Goal: Task Accomplishment & Management: Complete application form

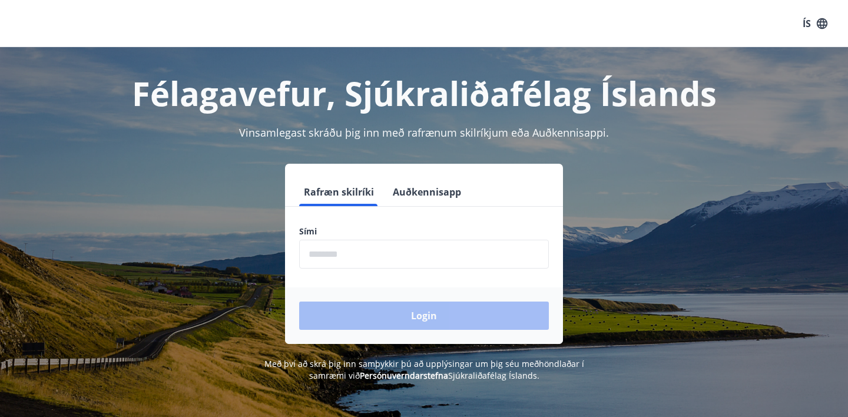
click at [331, 250] on input "phone" at bounding box center [424, 254] width 250 height 29
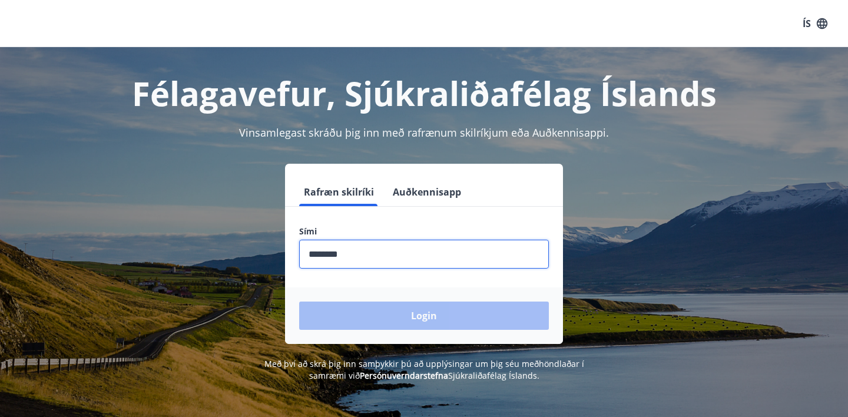
click at [379, 314] on div "Login" at bounding box center [424, 315] width 278 height 57
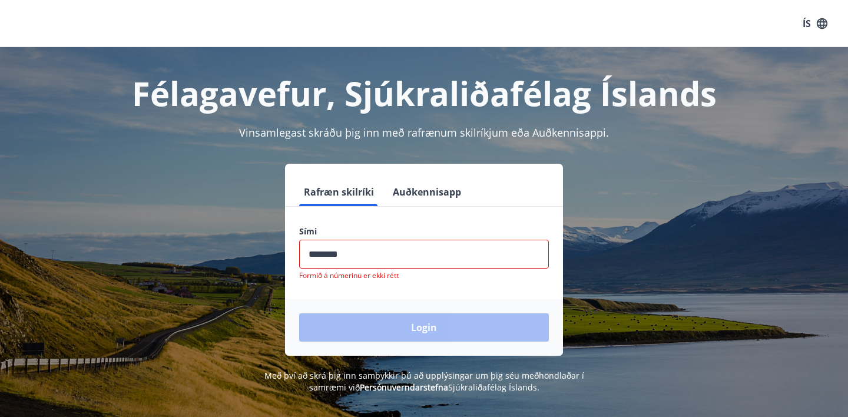
click at [350, 252] on input "phone" at bounding box center [424, 254] width 250 height 29
type input "*"
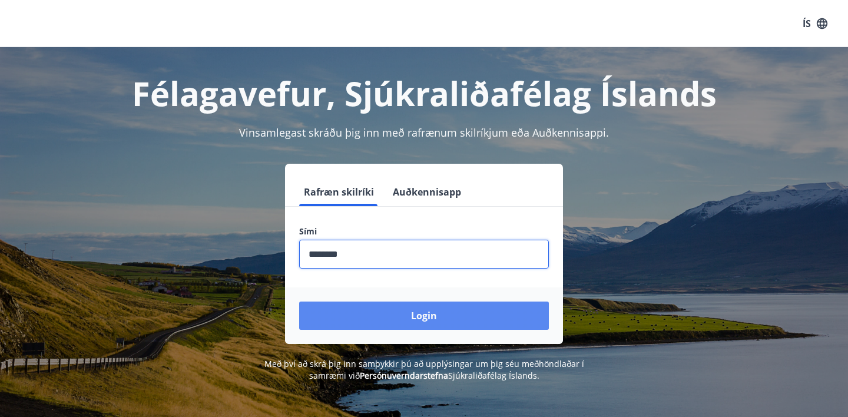
type input "********"
click at [407, 307] on button "Login" at bounding box center [424, 315] width 250 height 28
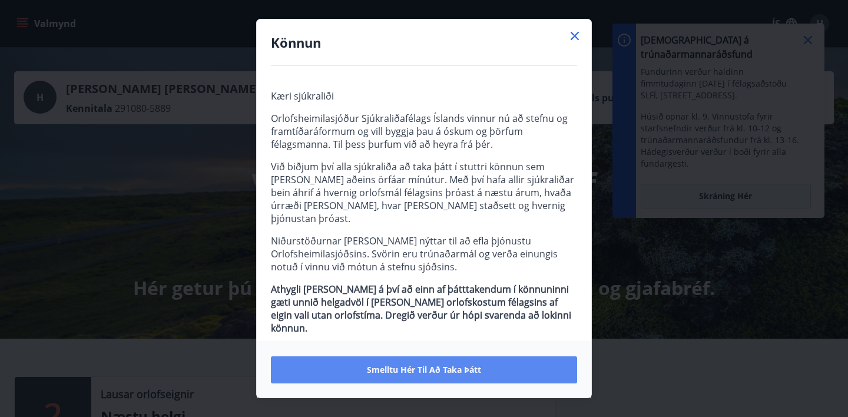
click at [404, 370] on span "Smelltu hér til að taka þátt" at bounding box center [424, 370] width 114 height 12
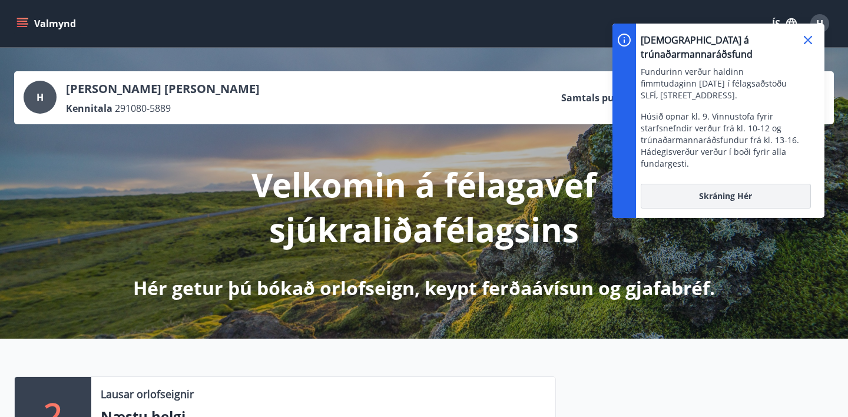
click at [726, 190] on span "Skráning hér" at bounding box center [725, 196] width 53 height 12
click at [804, 41] on icon at bounding box center [808, 40] width 14 height 14
